Goal: Information Seeking & Learning: Find specific fact

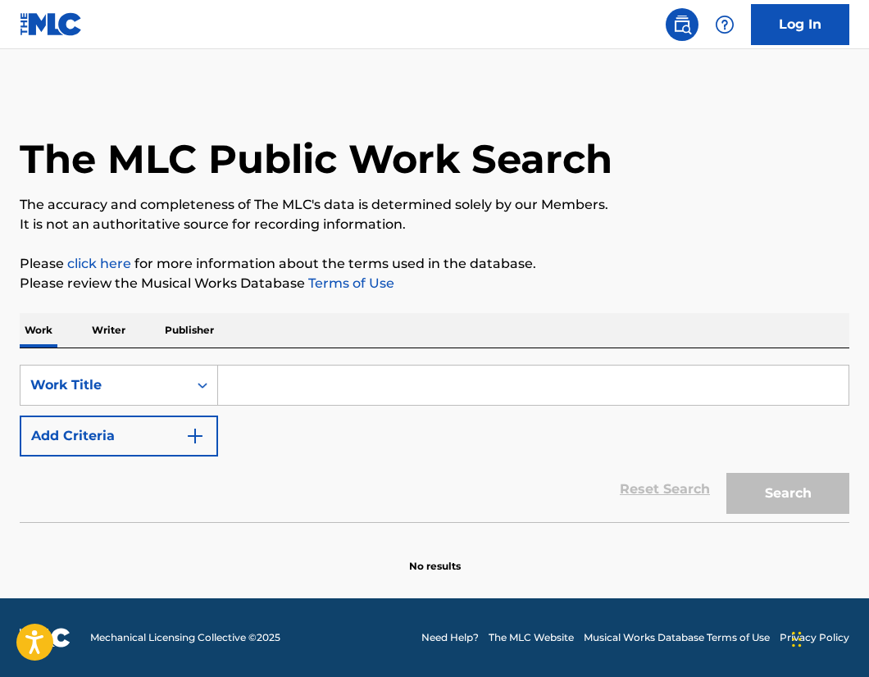
click at [285, 384] on input "Search Form" at bounding box center [533, 385] width 630 height 39
type input "i"
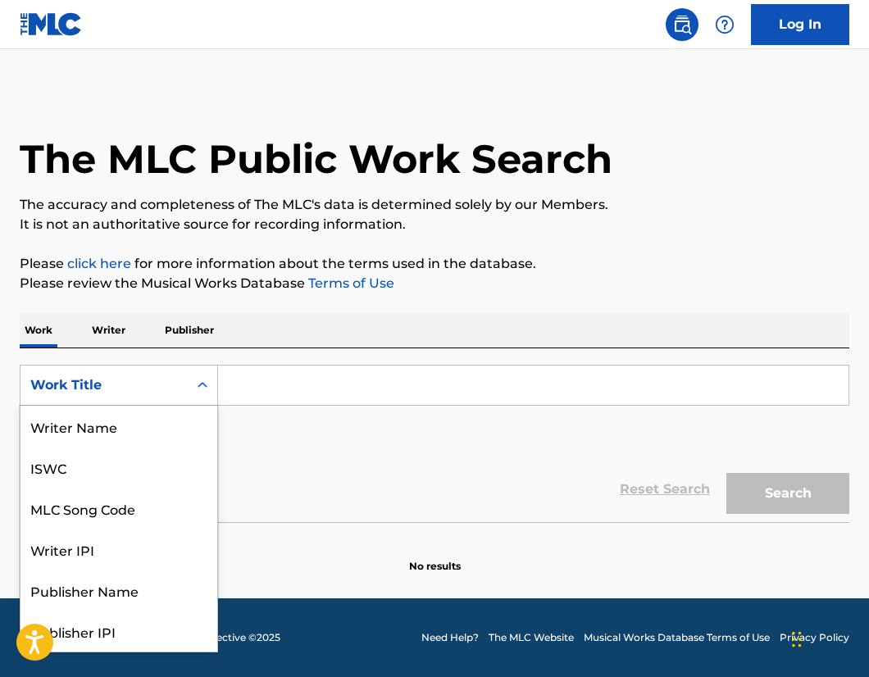
click at [147, 380] on div "Work Title" at bounding box center [104, 385] width 148 height 20
click at [87, 426] on div "Writer Name" at bounding box center [118, 426] width 197 height 41
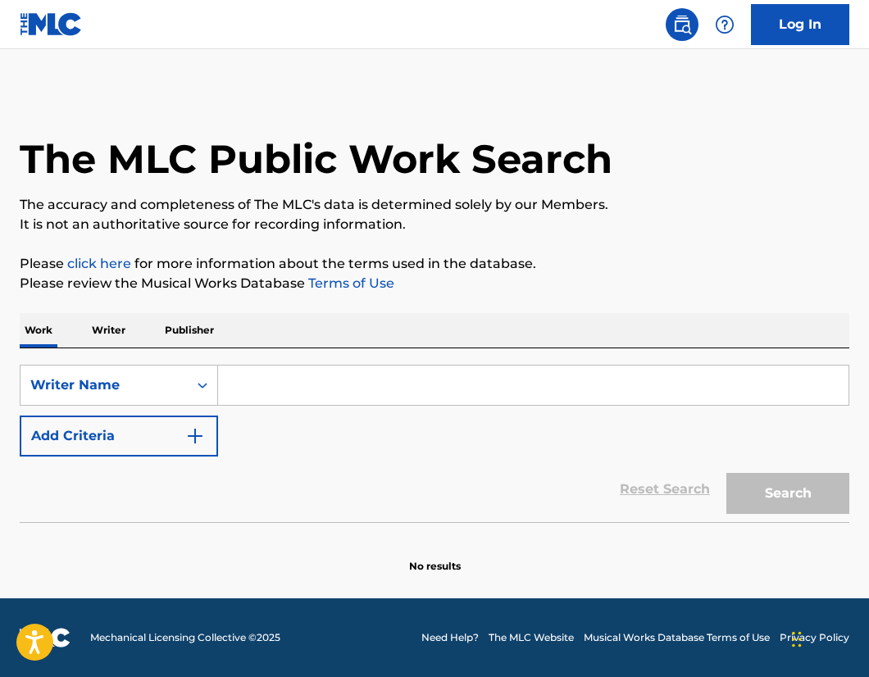
click at [238, 393] on input "Search Form" at bounding box center [533, 385] width 630 height 39
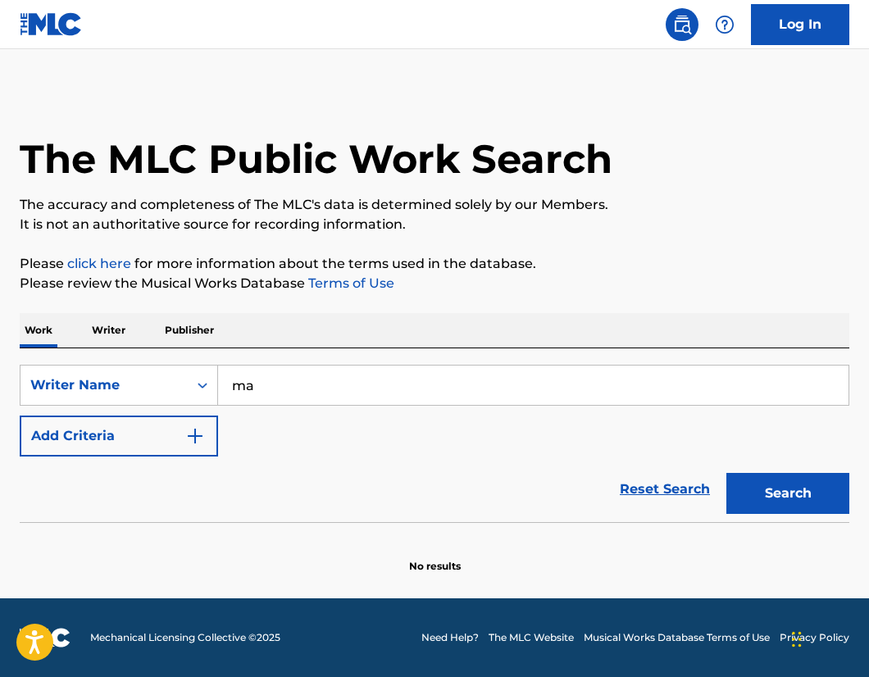
type input "m"
type input "battles"
click at [180, 416] on button "Add Criteria" at bounding box center [119, 436] width 198 height 41
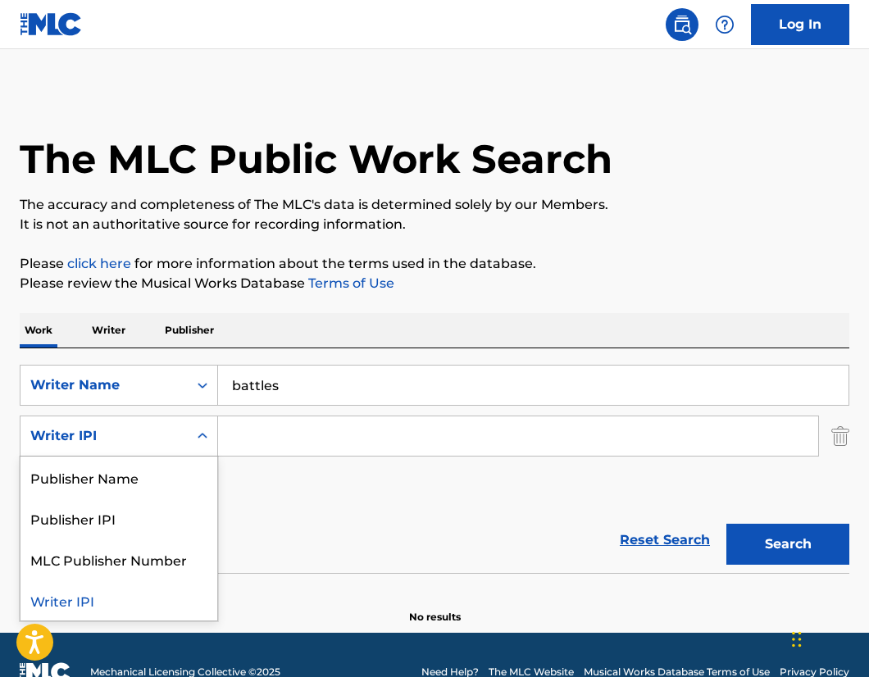
click at [191, 429] on div "Search Form" at bounding box center [203, 436] width 30 height 30
click at [361, 520] on div "Reset Search Search" at bounding box center [434, 540] width 829 height 66
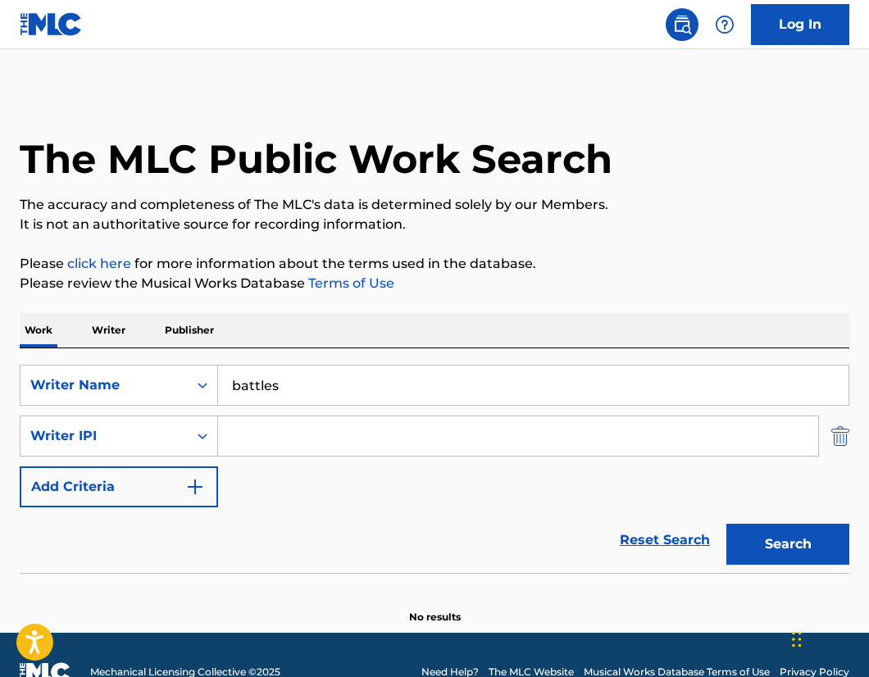
click at [835, 435] on img "Search Form" at bounding box center [840, 436] width 18 height 41
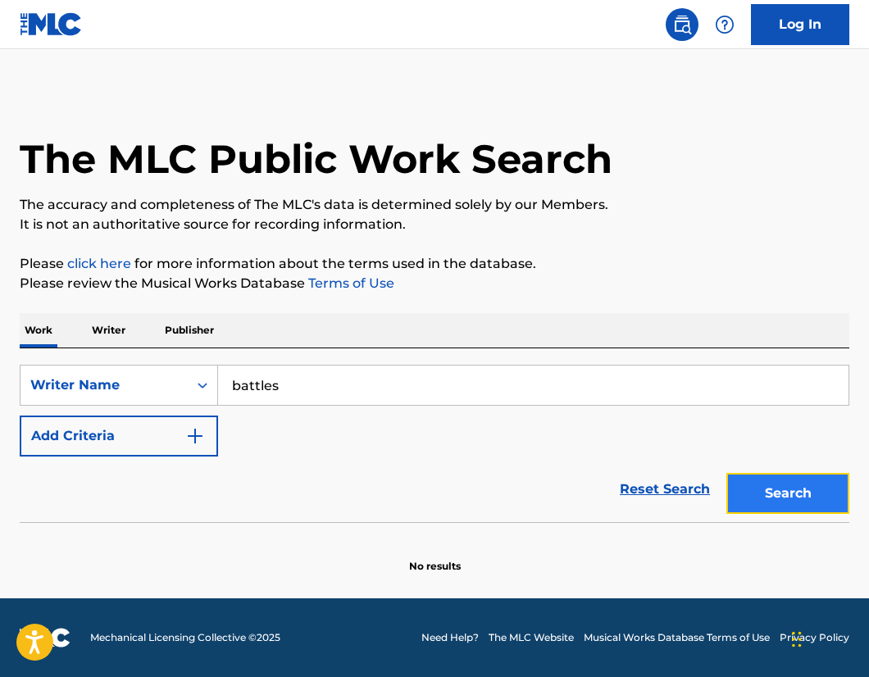
click at [765, 495] on button "Search" at bounding box center [787, 493] width 123 height 41
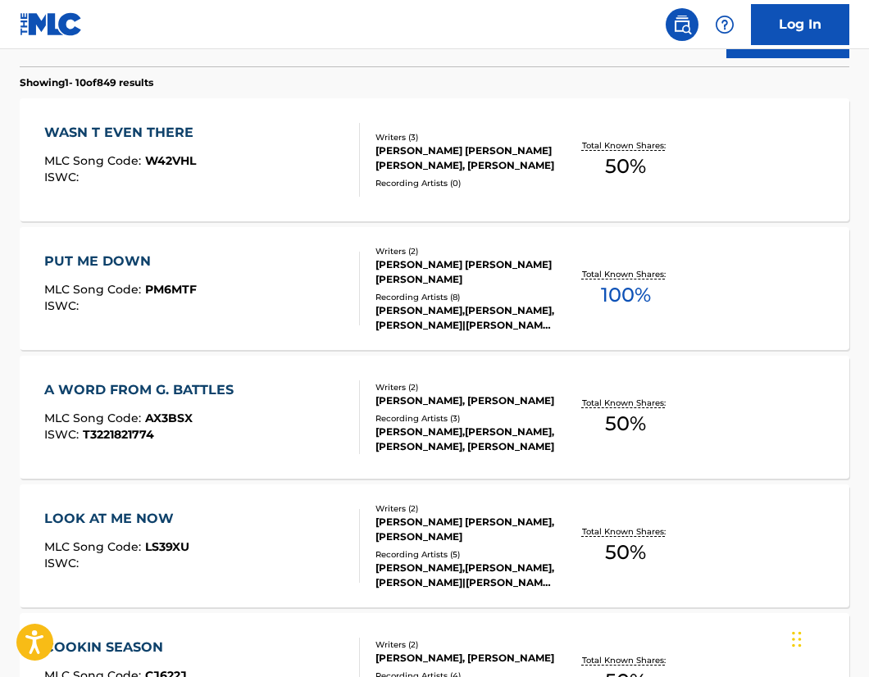
scroll to position [457, 0]
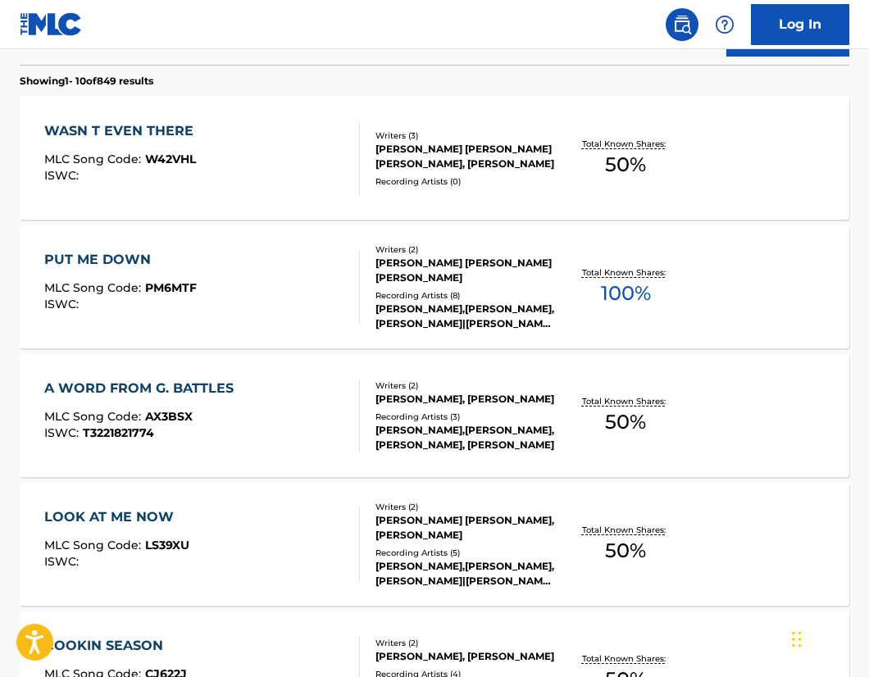
click at [207, 291] on div "PUT ME DOWN MLC Song Code : PM6MTF ISWC :" at bounding box center [202, 287] width 316 height 74
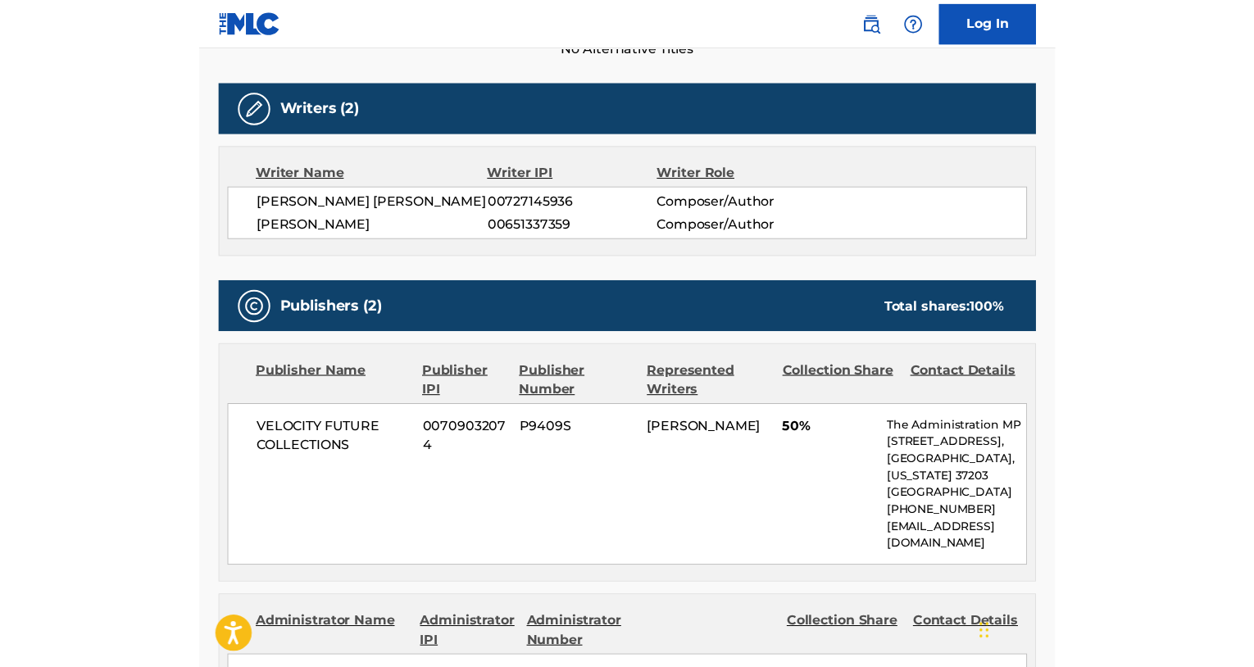
scroll to position [492, 0]
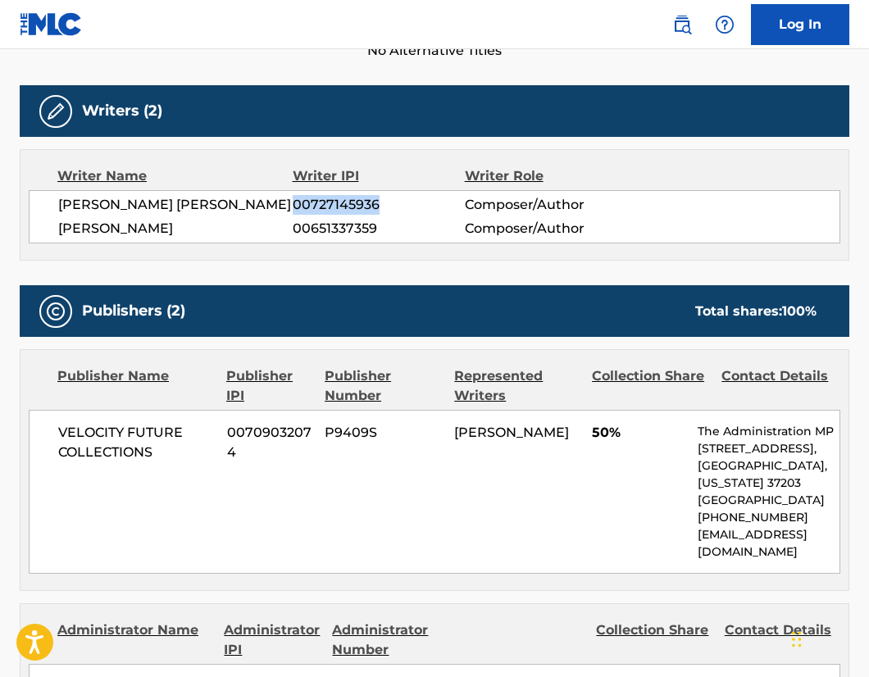
drag, startPoint x: 295, startPoint y: 204, endPoint x: 404, endPoint y: 198, distance: 109.2
click at [404, 198] on span "00727145936" at bounding box center [379, 205] width 172 height 20
drag, startPoint x: 404, startPoint y: 198, endPoint x: 351, endPoint y: 205, distance: 53.8
click at [351, 205] on span "00727145936" at bounding box center [379, 205] width 172 height 20
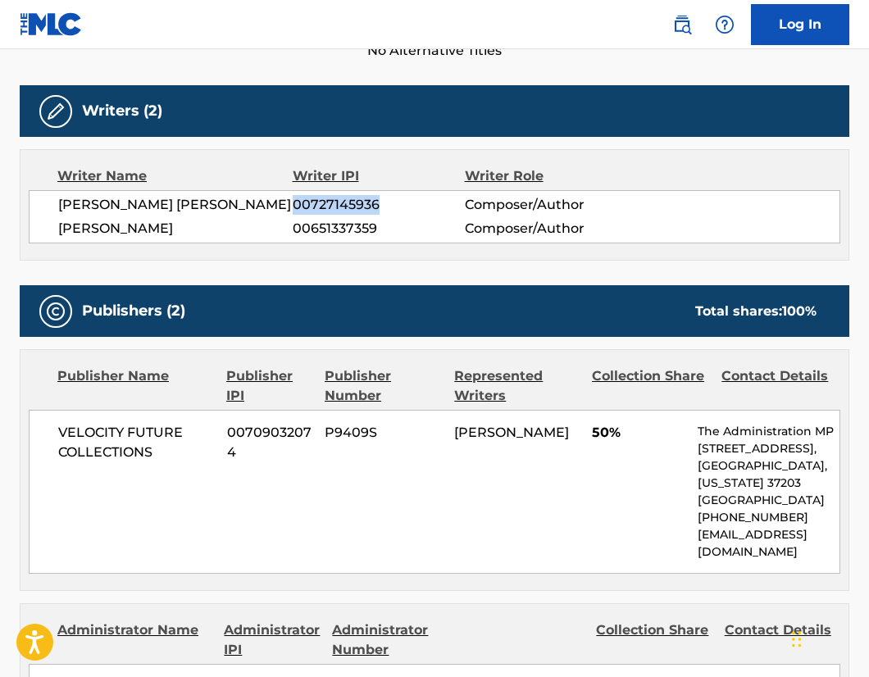
click at [387, 210] on span "00727145936" at bounding box center [379, 205] width 172 height 20
click at [391, 224] on span "00651337359" at bounding box center [379, 229] width 172 height 20
click at [380, 228] on span "00651337359" at bounding box center [379, 229] width 172 height 20
